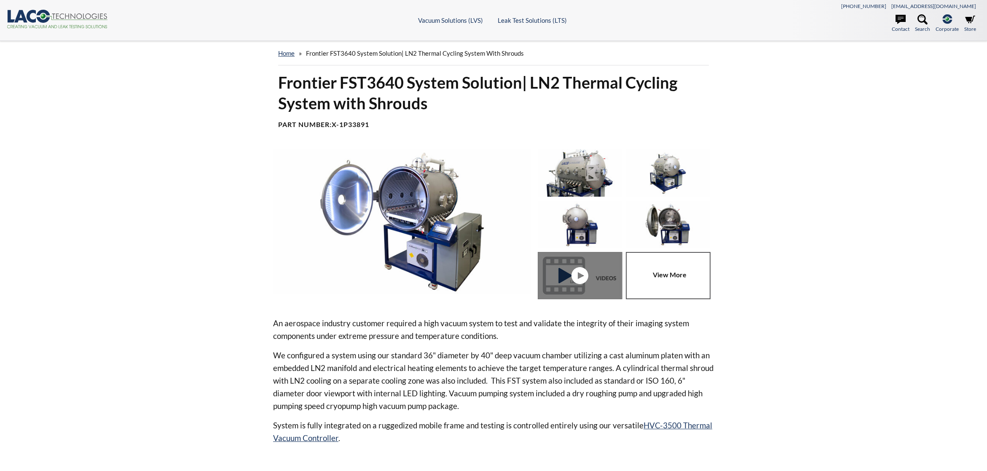
select select "Language Translate Widget"
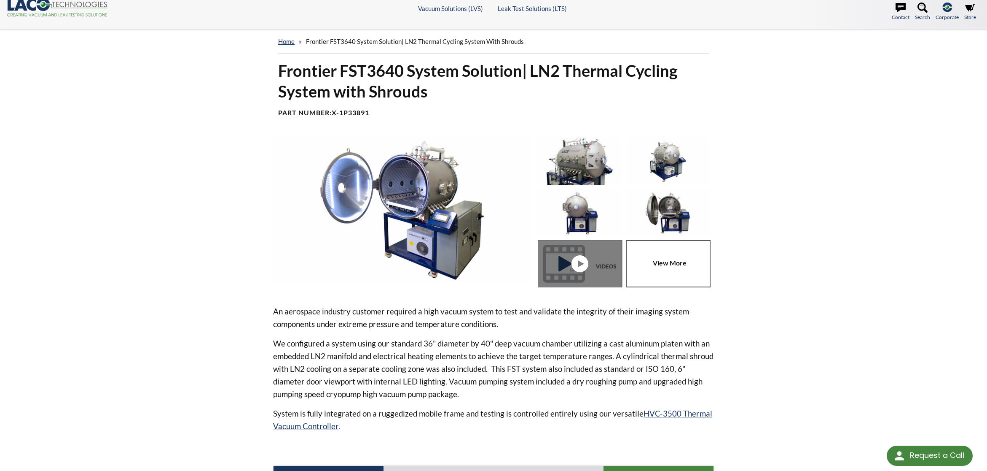
scroll to position [5, 0]
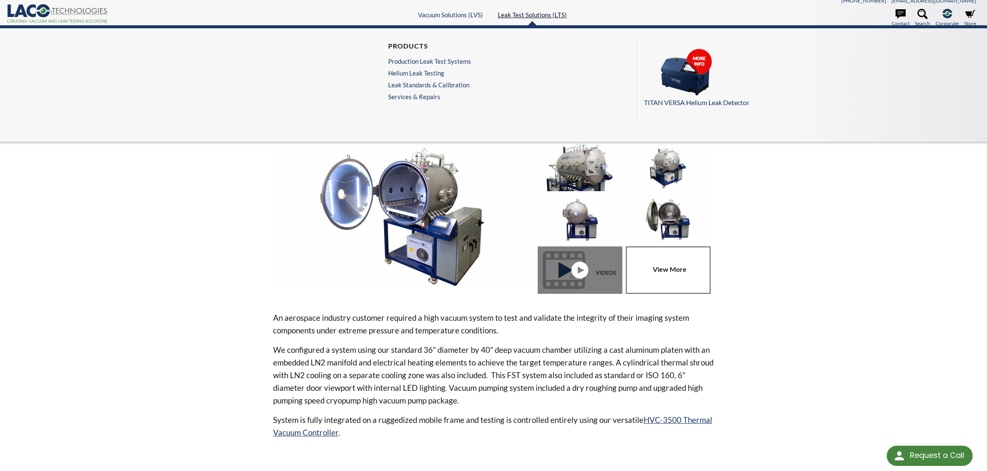
click at [528, 13] on link "Leak Test Solutions (LTS)" at bounding box center [532, 15] width 69 height 8
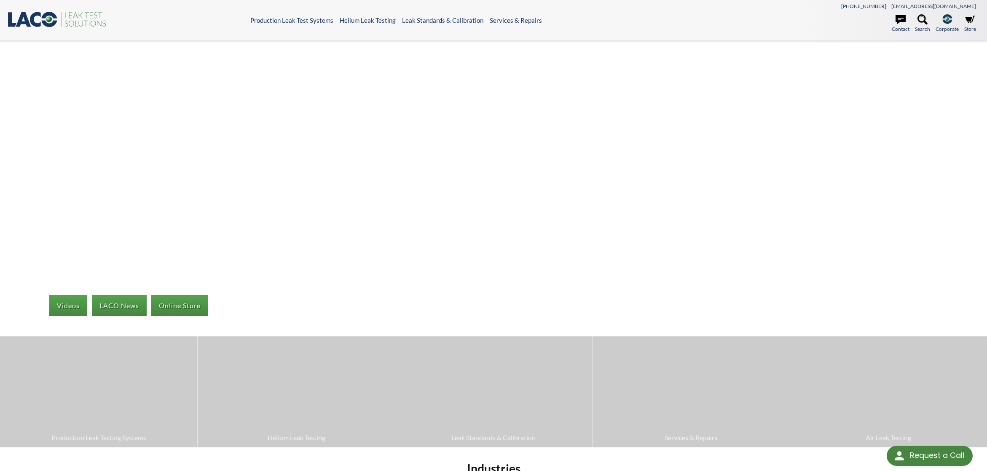
select select "Language Translate Widget"
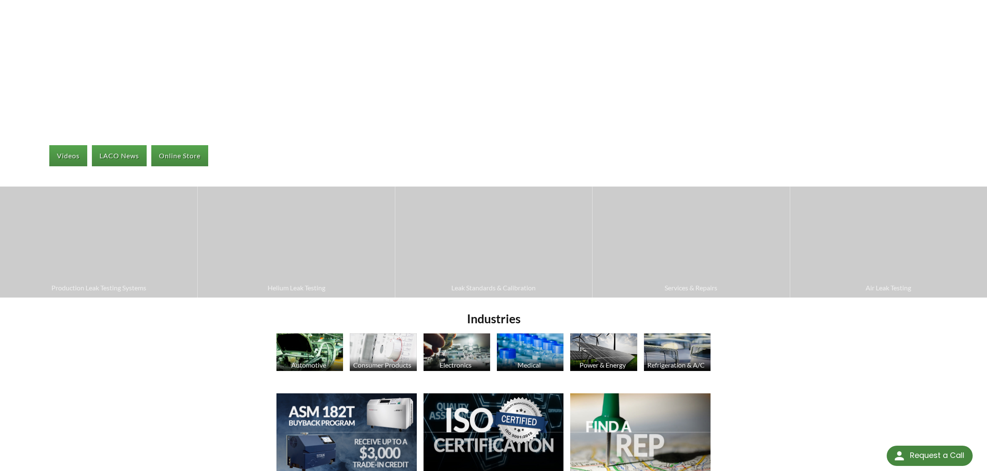
scroll to position [221, 0]
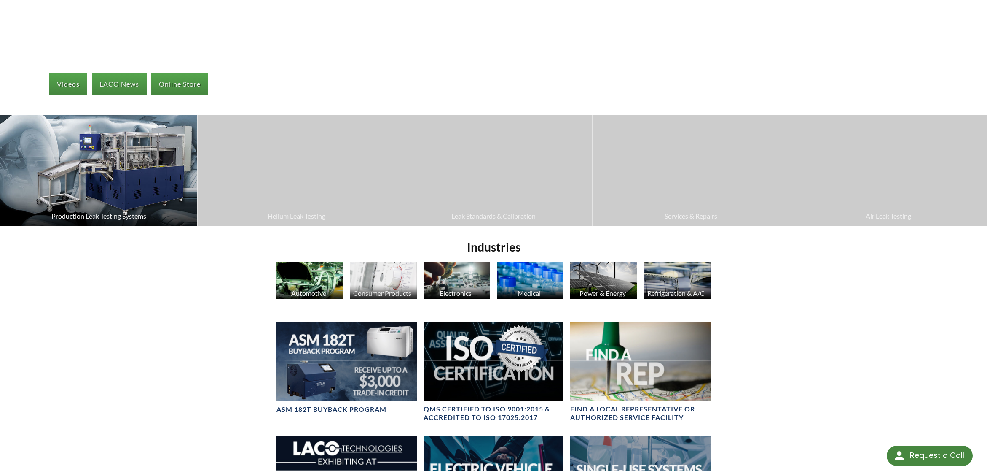
click at [88, 215] on span "Production Leak Testing Systems" at bounding box center [98, 215] width 189 height 11
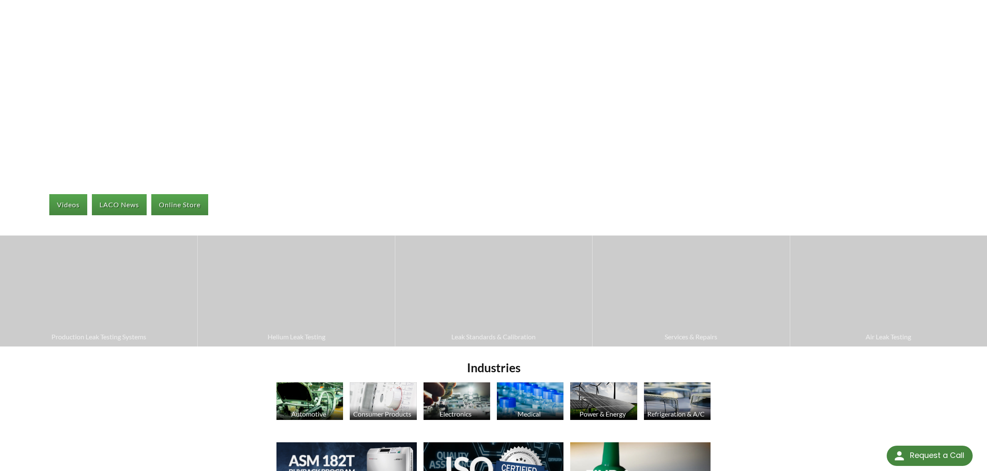
scroll to position [74, 0]
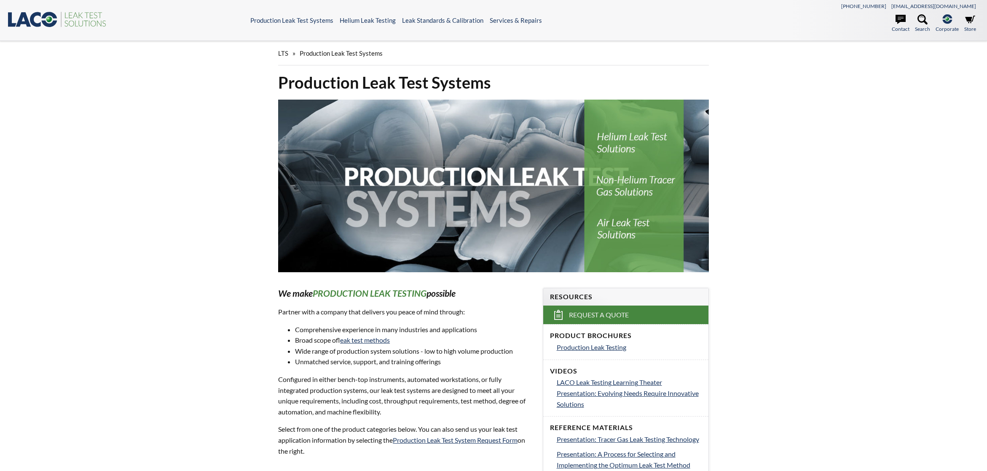
select select "Language Translate Widget"
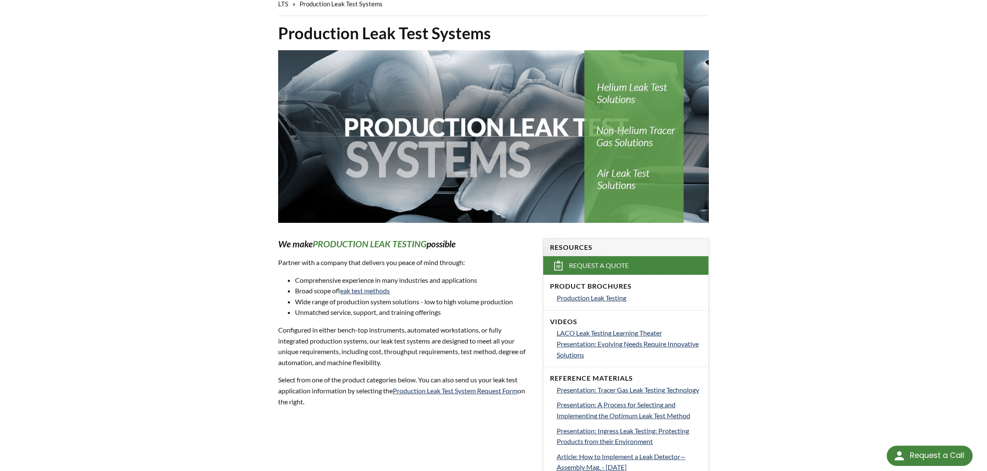
scroll to position [11, 0]
